Goal: Check status: Check status

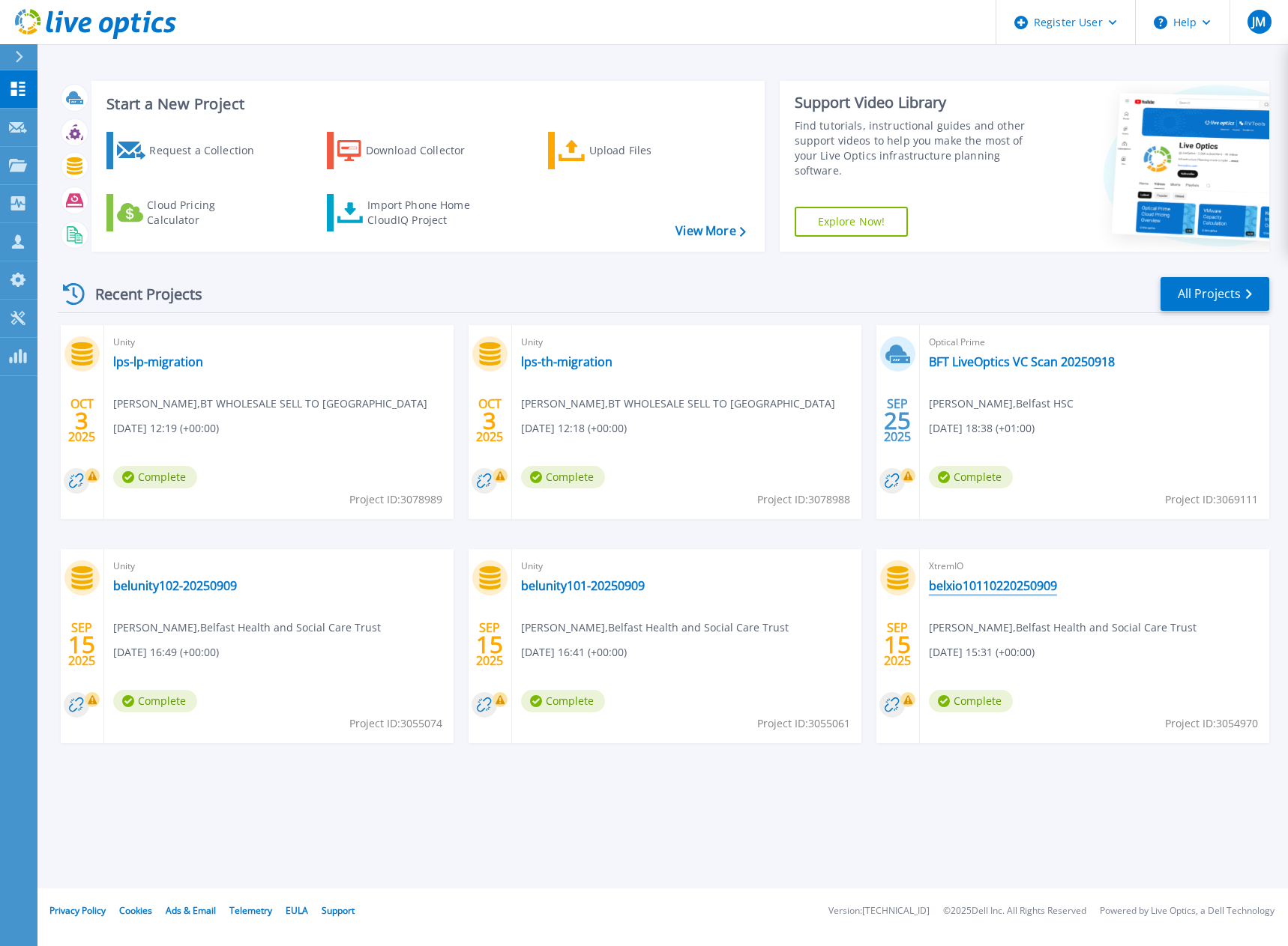
click at [1034, 587] on link "belxio10110220250909" at bounding box center [993, 585] width 128 height 15
click at [1220, 295] on link "All Projects" at bounding box center [1215, 294] width 109 height 34
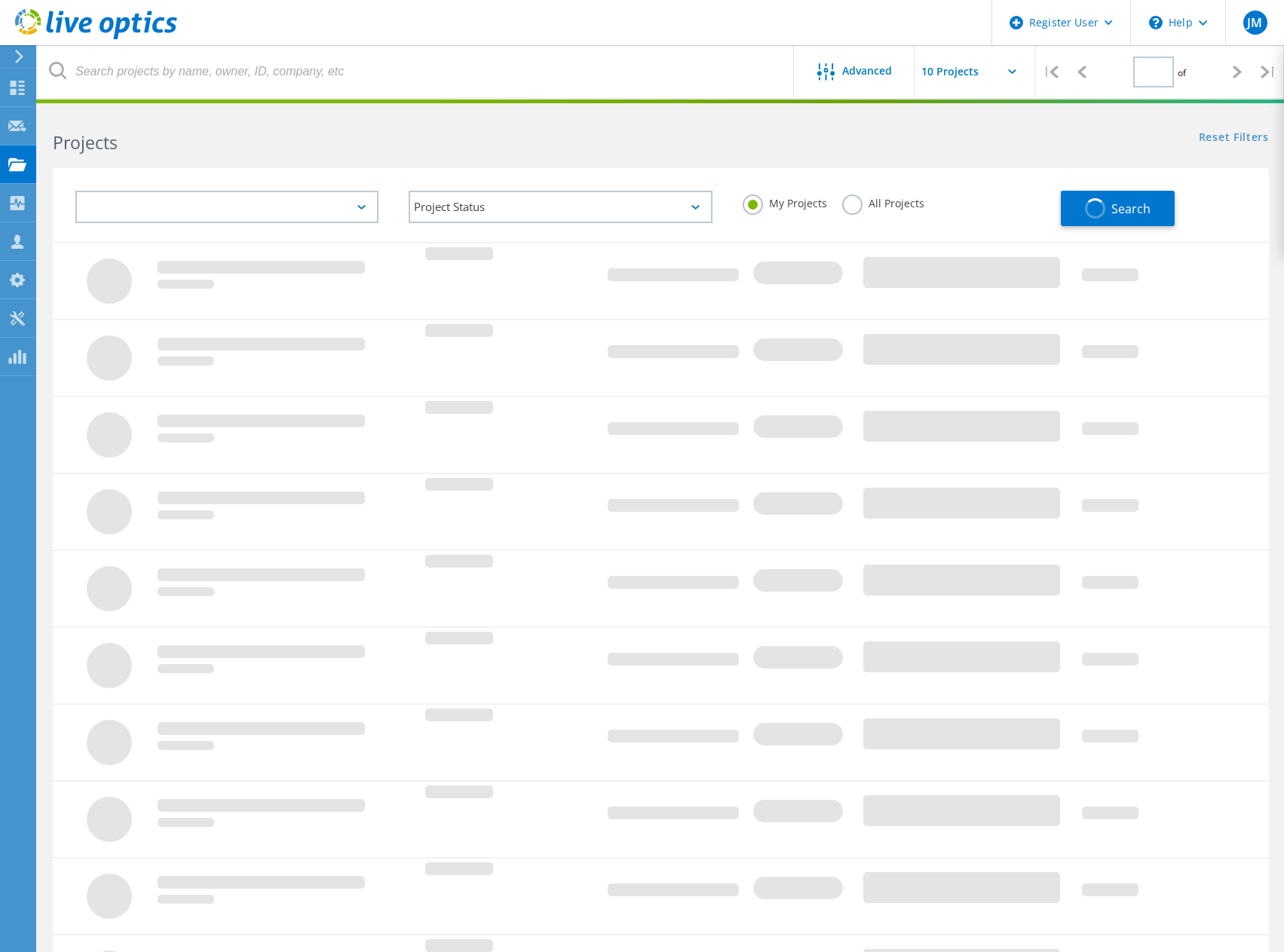
type input "1"
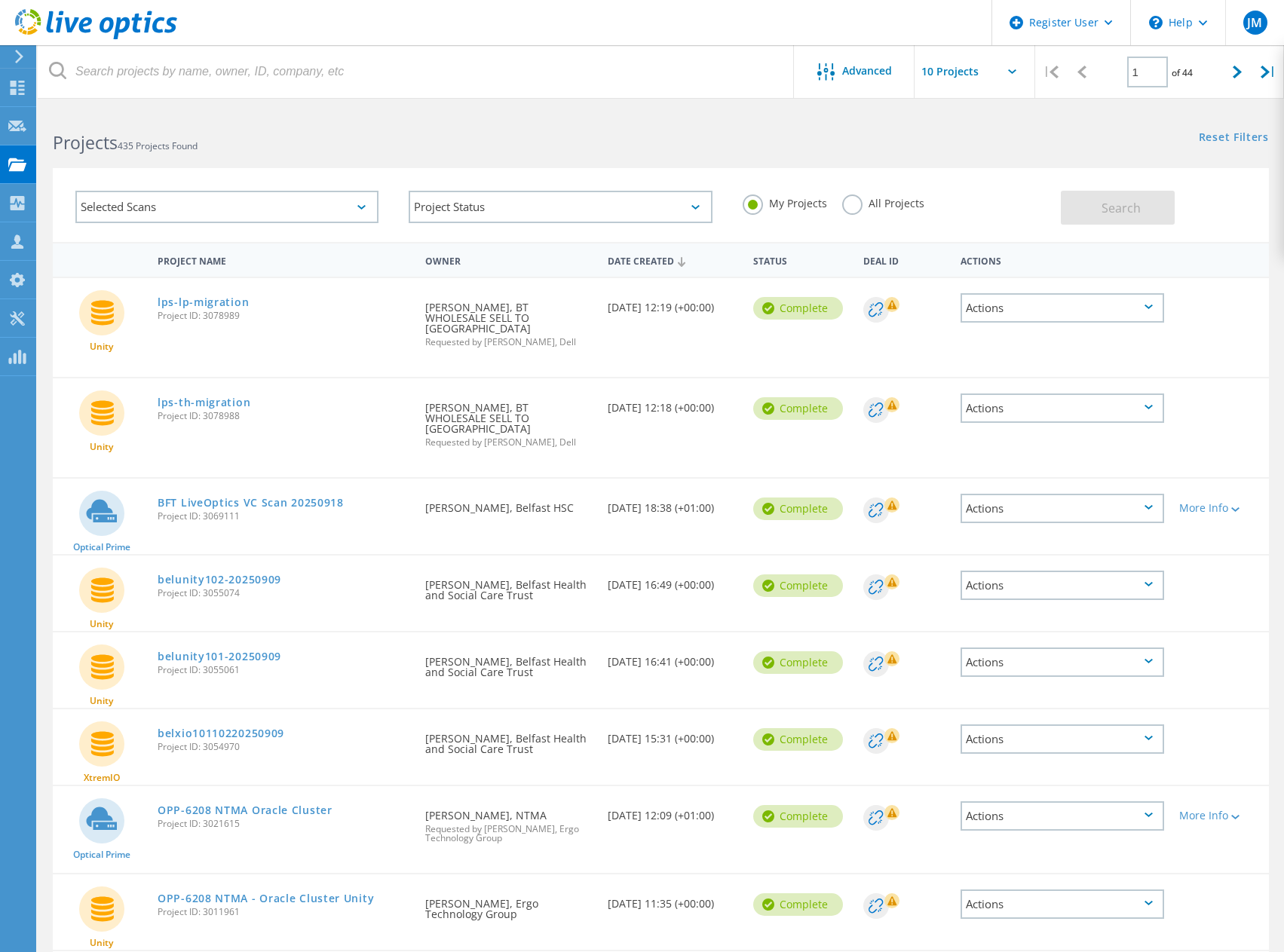
click at [378, 512] on span "Project ID: 3069111" at bounding box center [283, 516] width 253 height 9
click at [245, 574] on link "belunity102-20250909" at bounding box center [219, 579] width 124 height 11
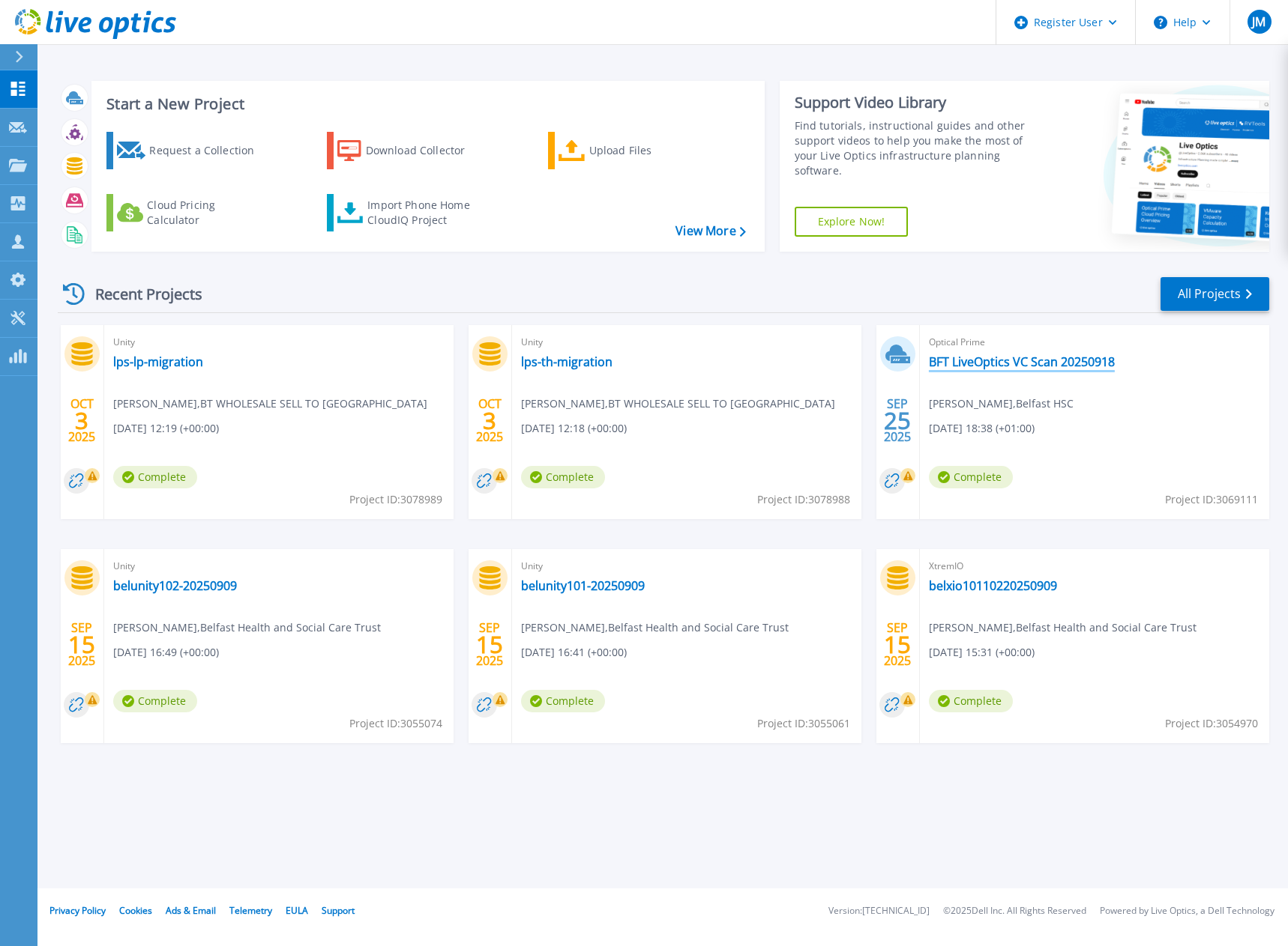
click at [1039, 366] on link "BFT LiveOptics VC Scan 20250918" at bounding box center [1022, 361] width 186 height 15
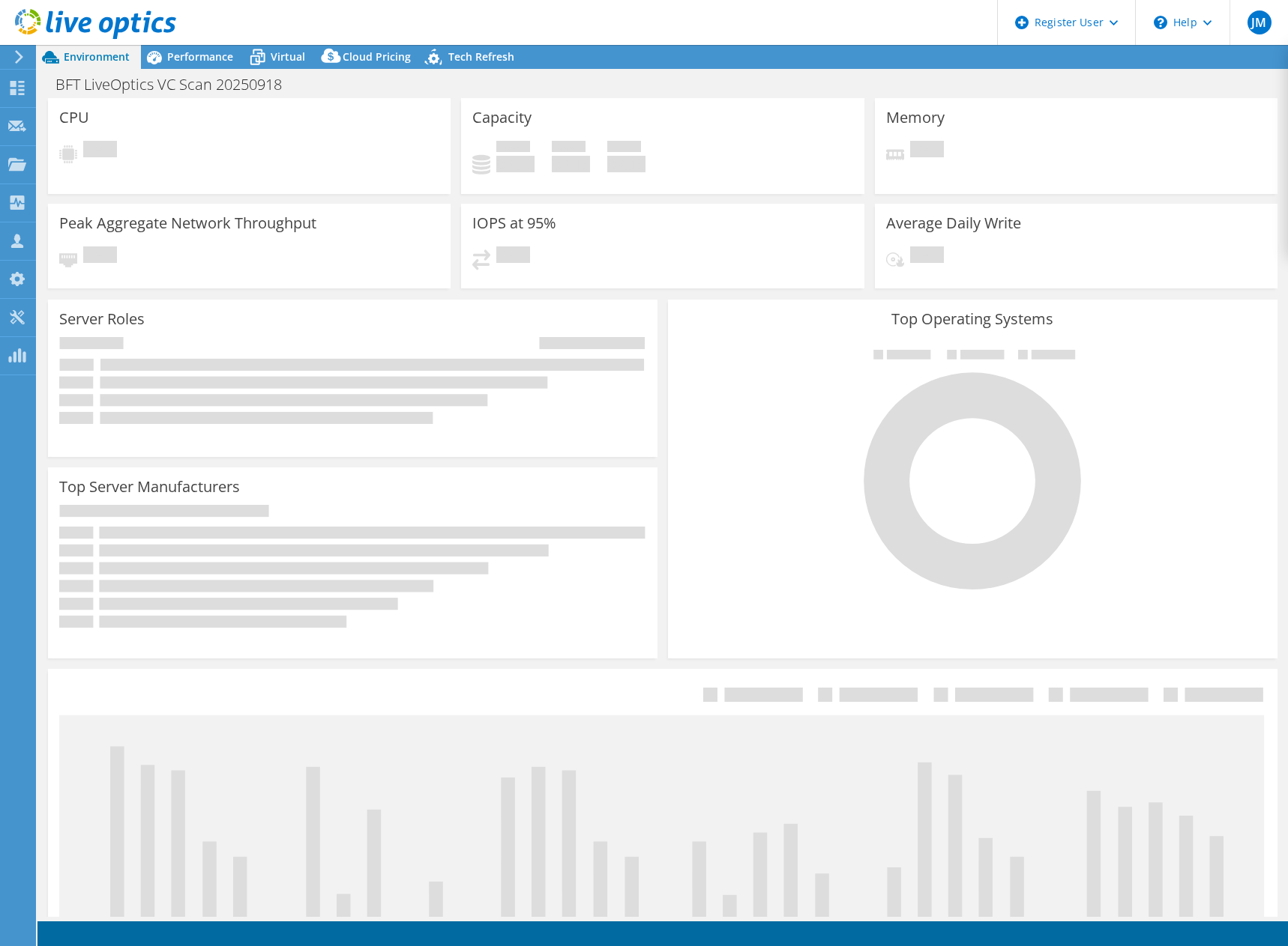
select select "EULondon"
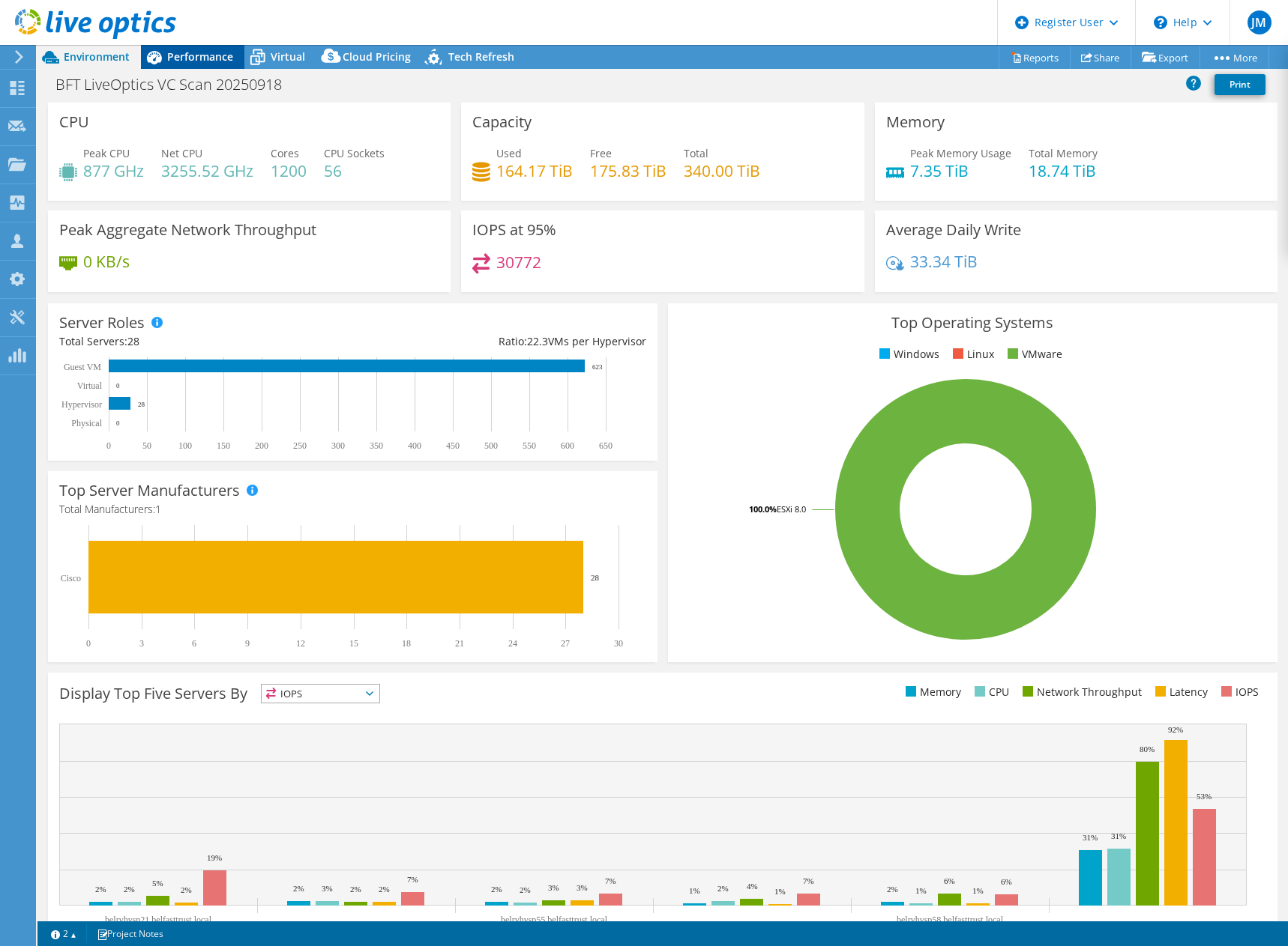
click at [205, 54] on span "Performance" at bounding box center [200, 56] width 66 height 15
